Goal: Book appointment/travel/reservation

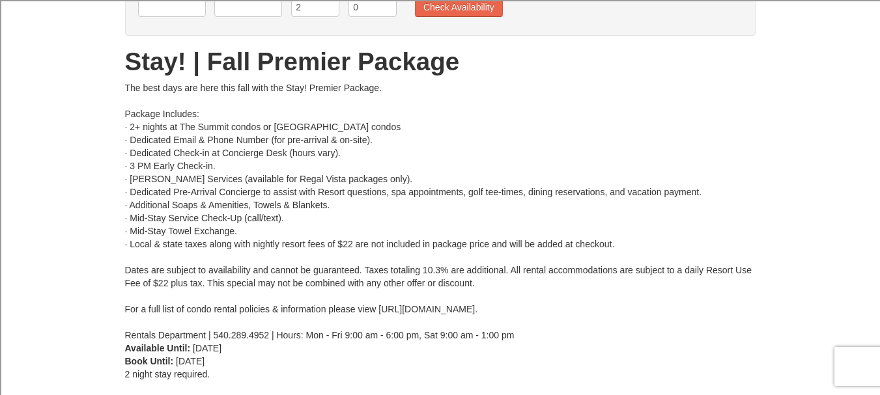
scroll to position [133, 0]
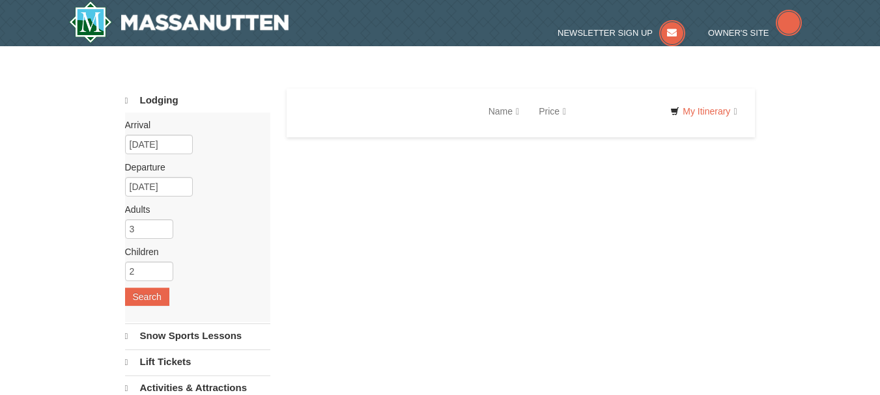
select select "9"
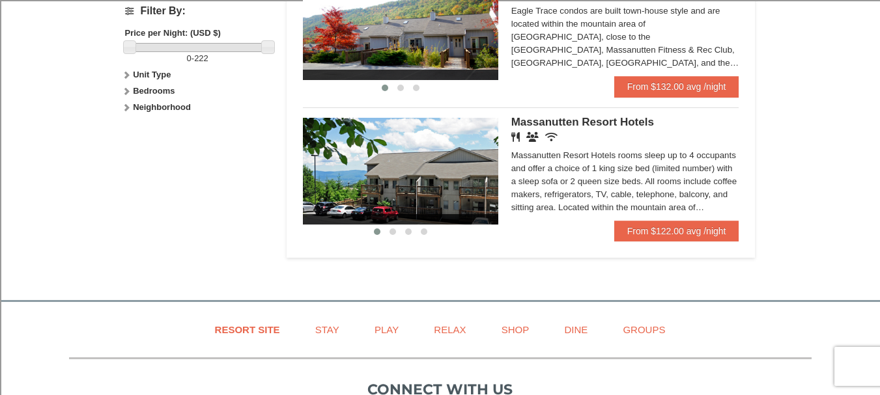
scroll to position [619, 0]
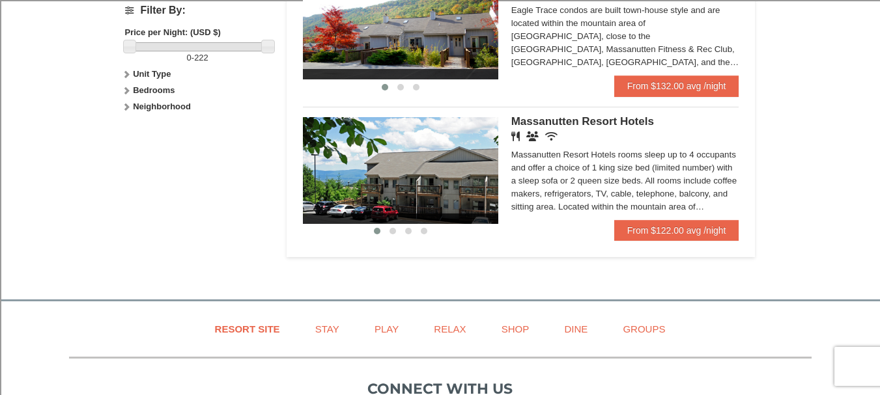
click at [464, 183] on img at bounding box center [400, 170] width 195 height 107
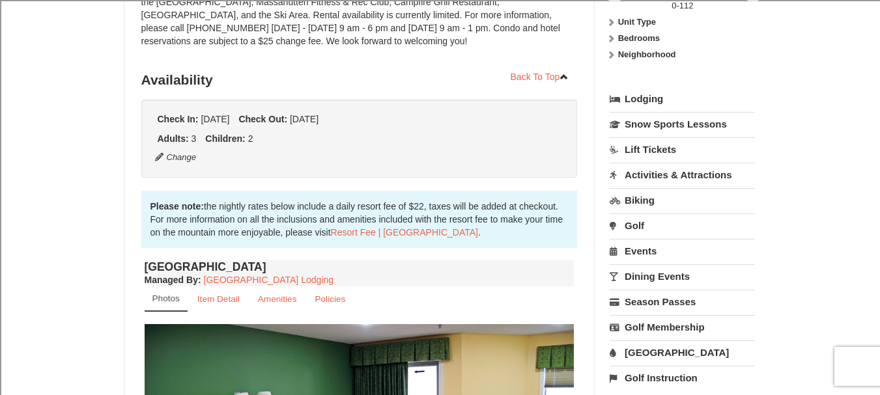
scroll to position [234, 0]
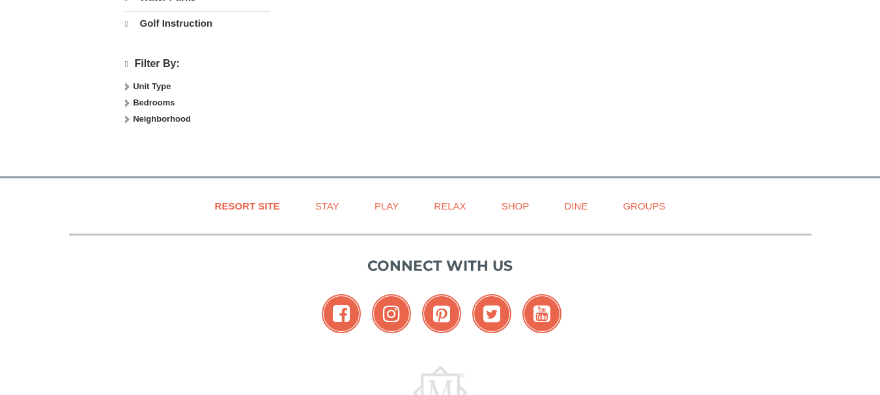
select select "9"
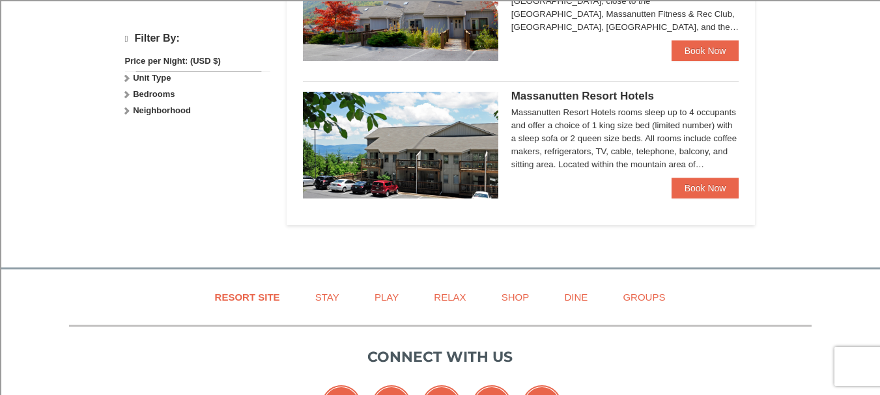
scroll to position [593, 0]
